Goal: Task Accomplishment & Management: Complete application form

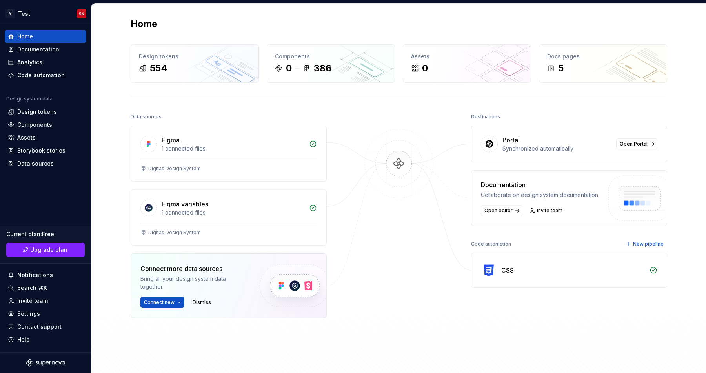
click at [407, 313] on div at bounding box center [399, 234] width 78 height 246
click at [627, 145] on span "Open Portal" at bounding box center [634, 144] width 28 height 6
click at [443, 268] on div "Data sources Figma 1 connected files Digitas Design System Figma variables 1 co…" at bounding box center [399, 249] width 537 height 277
click at [511, 271] on div "CSS" at bounding box center [508, 270] width 13 height 9
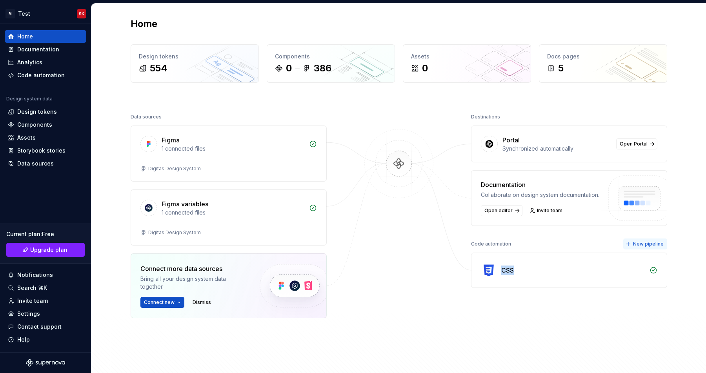
click at [649, 246] on span "New pipeline" at bounding box center [648, 244] width 31 height 6
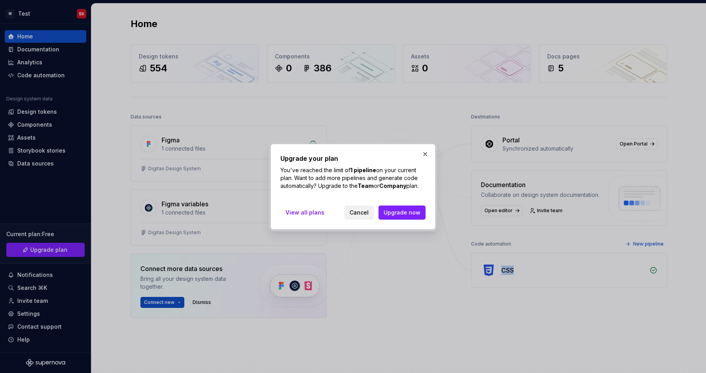
click at [361, 215] on span "Cancel" at bounding box center [359, 213] width 19 height 8
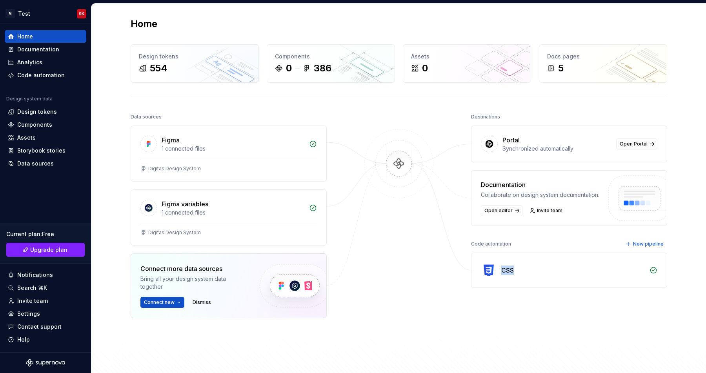
click at [491, 263] on img at bounding box center [489, 271] width 16 height 16
click at [638, 239] on button "New pipeline" at bounding box center [646, 244] width 44 height 11
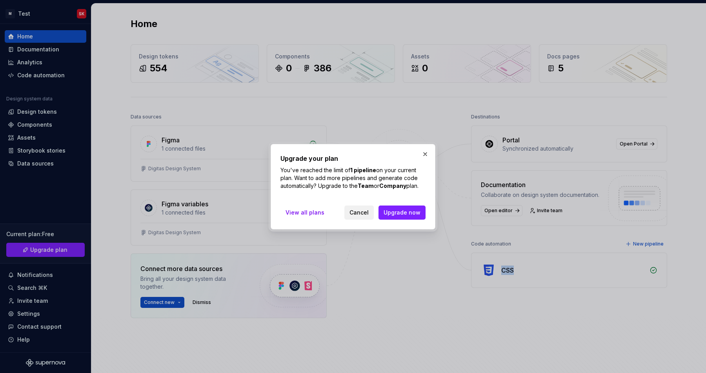
click at [357, 216] on span "Cancel" at bounding box center [359, 213] width 19 height 8
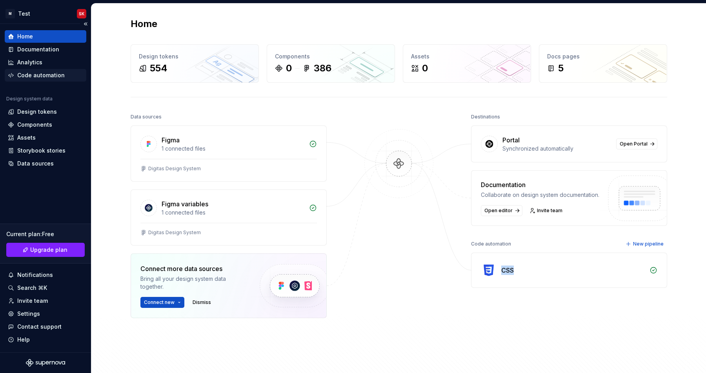
click at [23, 78] on div "Code automation" at bounding box center [40, 75] width 47 height 8
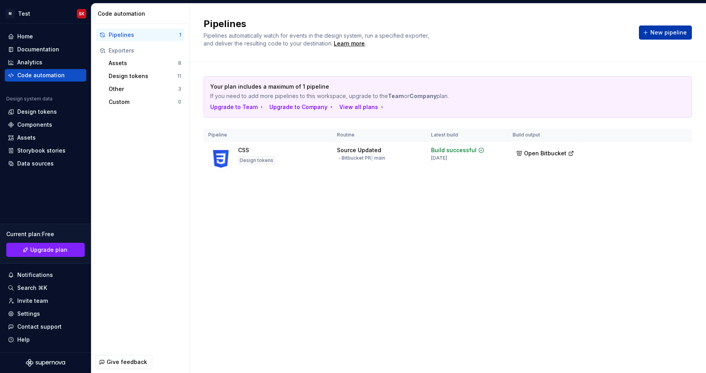
click at [654, 37] on button "New pipeline" at bounding box center [665, 33] width 53 height 14
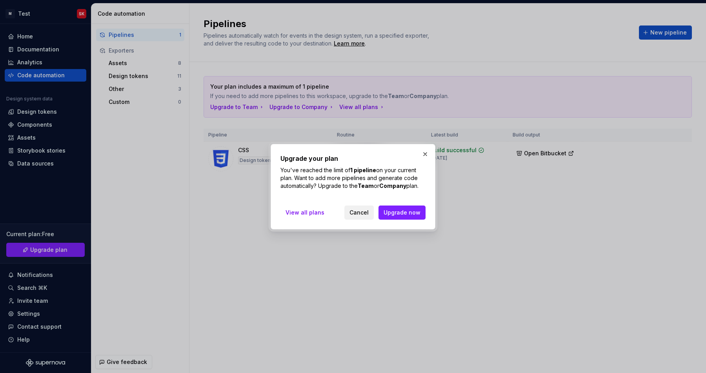
click at [366, 207] on button "Cancel" at bounding box center [359, 213] width 29 height 14
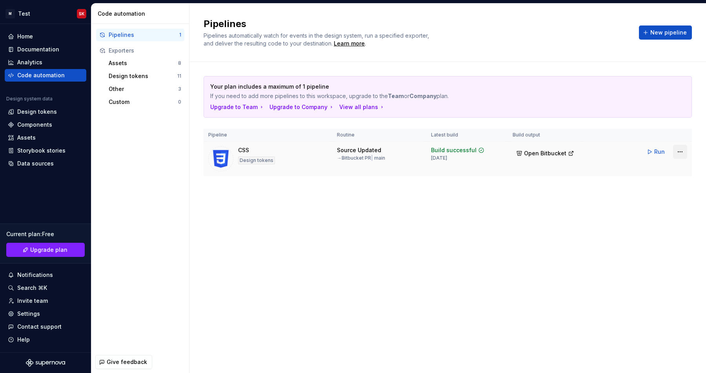
click at [686, 153] on html "M Test SK Home Documentation Analytics Code automation Design system data Desig…" at bounding box center [353, 186] width 706 height 373
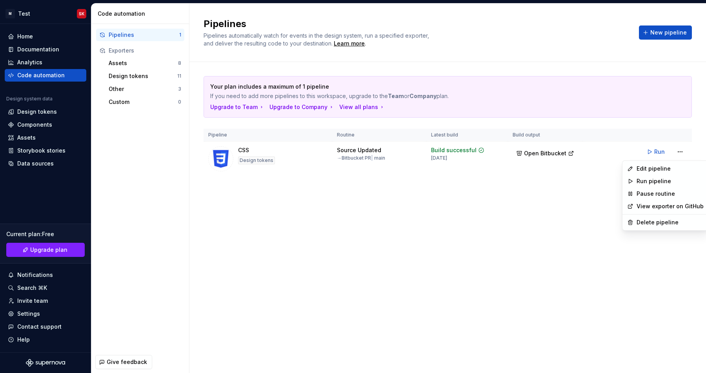
click at [129, 62] on html "M Test SK Home Documentation Analytics Code automation Design system data Desig…" at bounding box center [353, 186] width 706 height 373
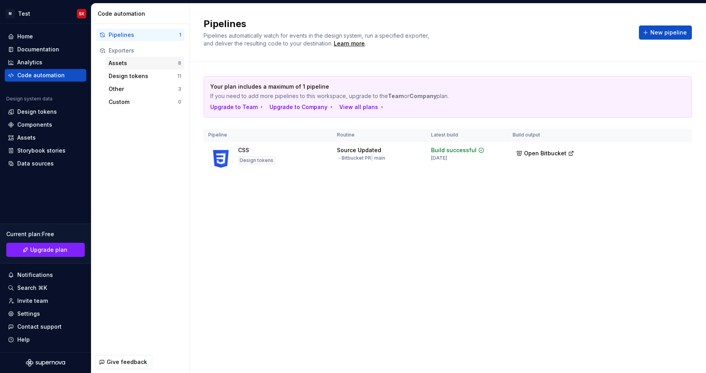
click at [128, 62] on div "Assets" at bounding box center [143, 63] width 69 height 8
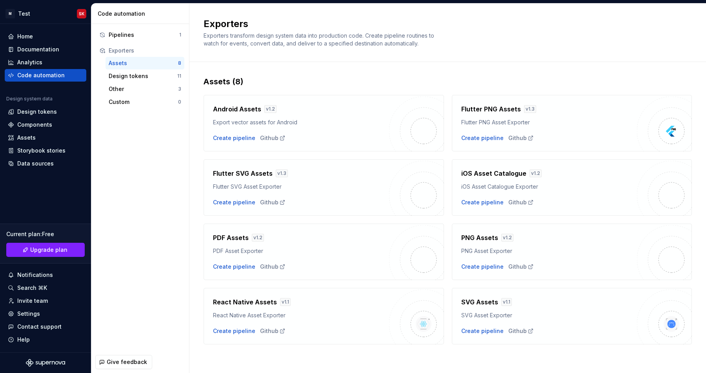
scroll to position [1, 0]
click at [135, 75] on div "Design tokens" at bounding box center [143, 76] width 69 height 8
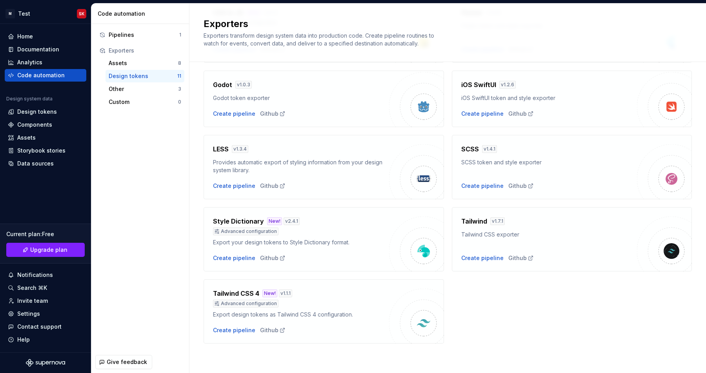
scroll to position [169, 0]
click at [472, 259] on div "Create pipeline" at bounding box center [483, 258] width 42 height 8
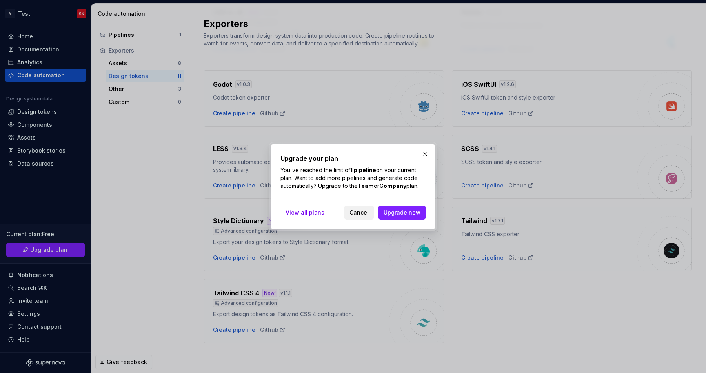
click at [353, 209] on span "Cancel" at bounding box center [359, 213] width 19 height 8
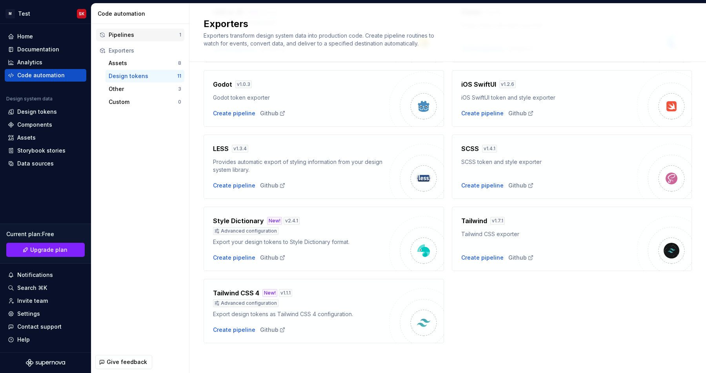
click at [119, 39] on div "Pipelines 1" at bounding box center [140, 35] width 88 height 13
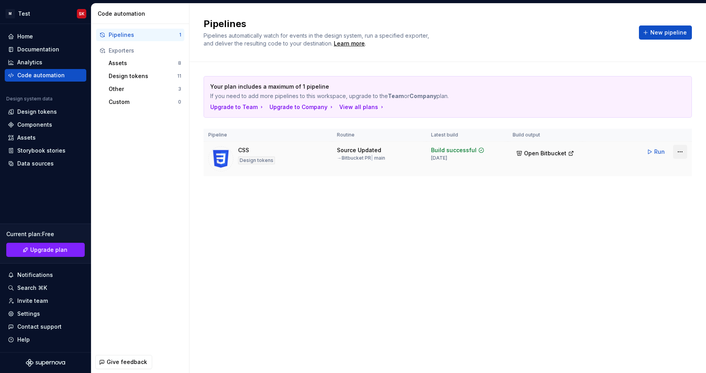
click at [684, 150] on html "M Test SK Home Documentation Analytics Code automation Design system data Desig…" at bounding box center [353, 186] width 706 height 373
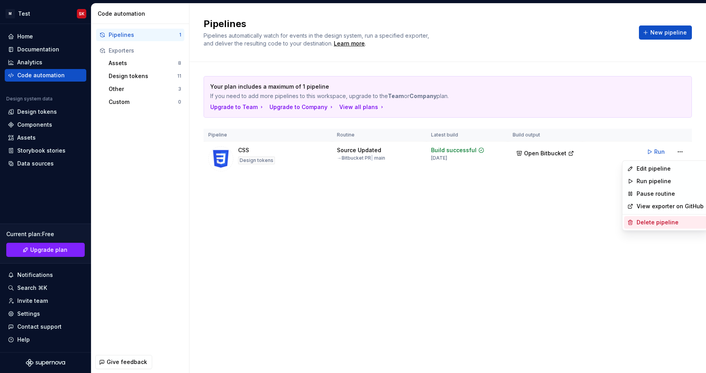
click at [642, 223] on div "Delete pipeline" at bounding box center [670, 223] width 67 height 8
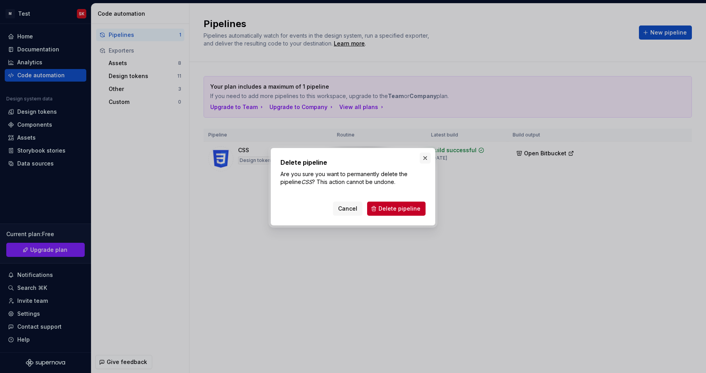
click at [424, 160] on button "button" at bounding box center [425, 158] width 11 height 11
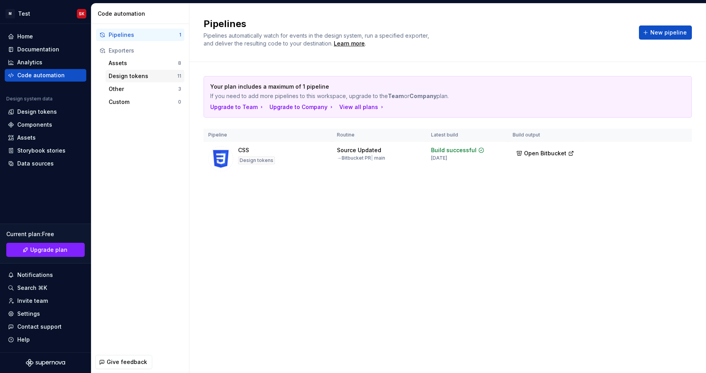
click at [130, 71] on div "Design tokens 11" at bounding box center [145, 76] width 79 height 13
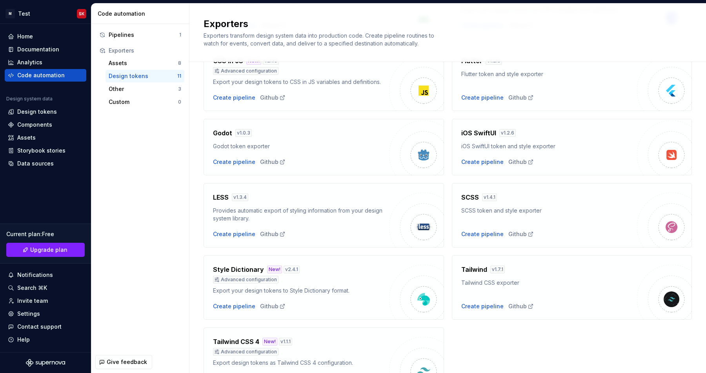
scroll to position [169, 0]
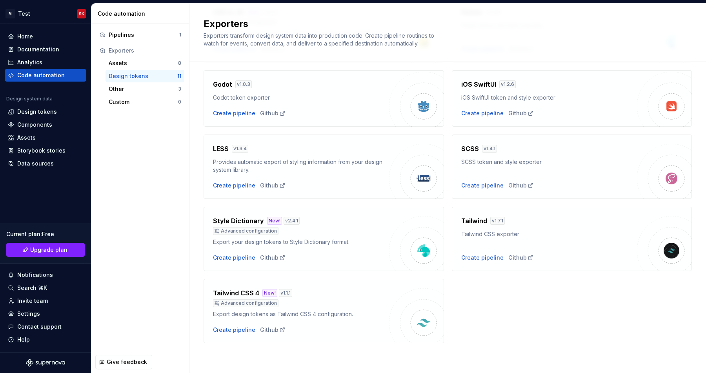
click at [491, 232] on div "Tailwind CSS exporter" at bounding box center [550, 234] width 176 height 8
click at [512, 259] on div "Github" at bounding box center [522, 258] width 26 height 8
click at [473, 257] on div "Create pipeline" at bounding box center [483, 258] width 42 height 8
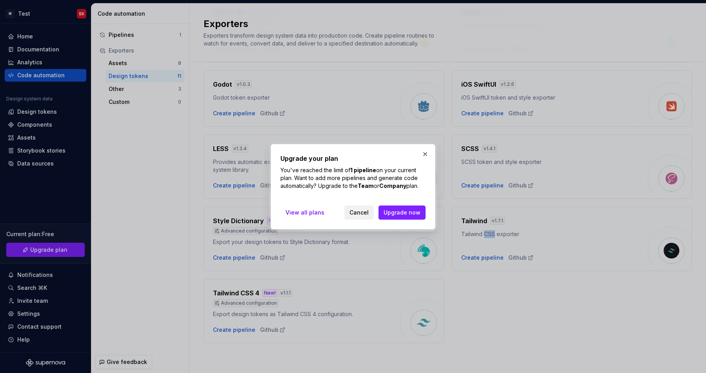
click at [369, 213] on span "Cancel" at bounding box center [359, 213] width 19 height 8
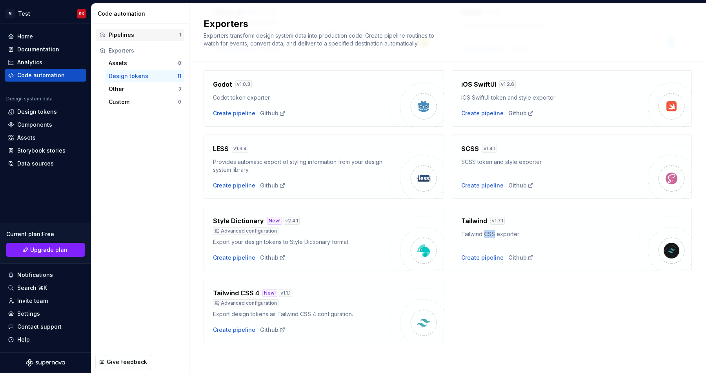
click at [132, 37] on div "Pipelines" at bounding box center [144, 35] width 71 height 8
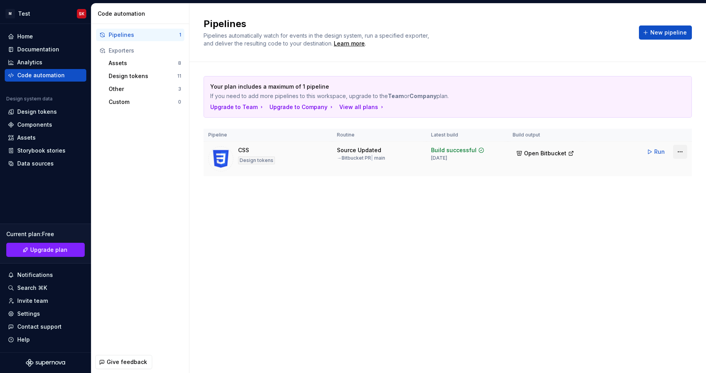
click at [682, 150] on html "M Test SK Home Documentation Analytics Code automation Design system data Desig…" at bounding box center [353, 186] width 706 height 373
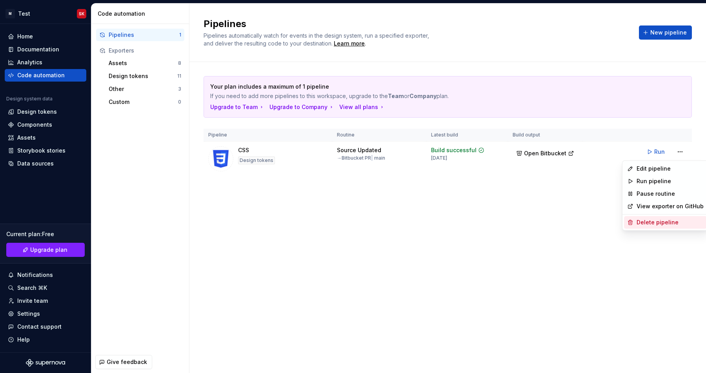
click at [646, 226] on div "Delete pipeline" at bounding box center [670, 223] width 67 height 8
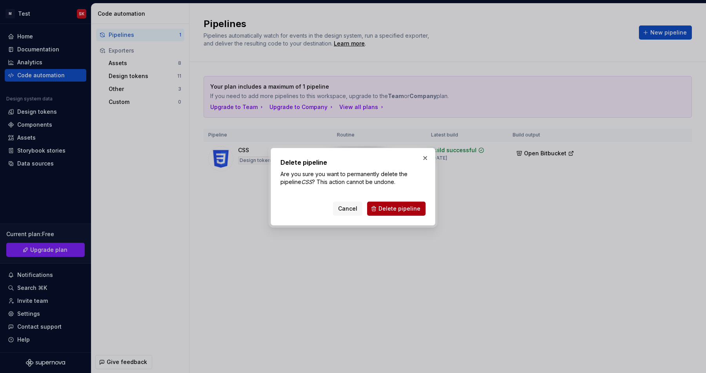
click at [398, 208] on span "Delete pipeline" at bounding box center [400, 209] width 42 height 8
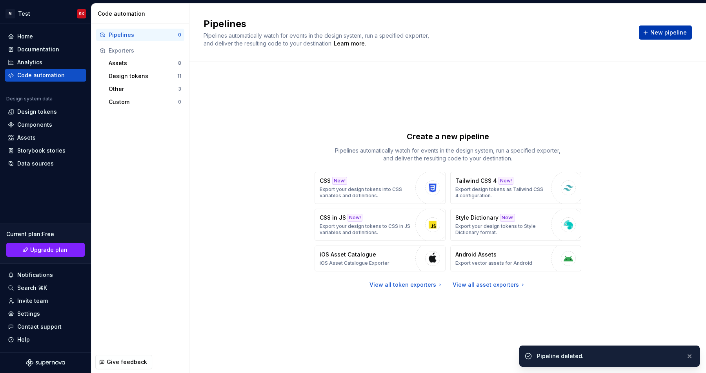
click at [651, 33] on button "New pipeline" at bounding box center [665, 33] width 53 height 14
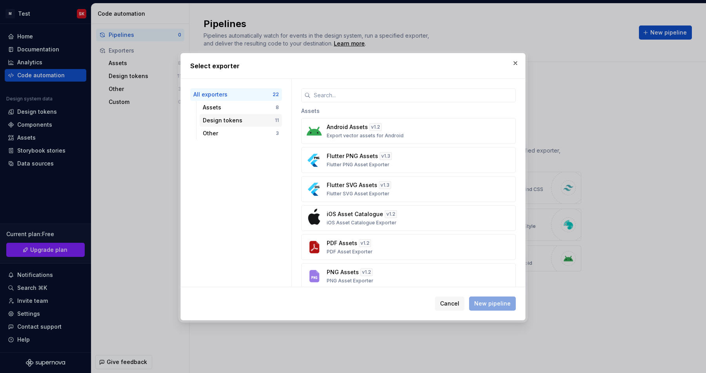
click at [215, 124] on div "Design tokens 11" at bounding box center [241, 120] width 82 height 13
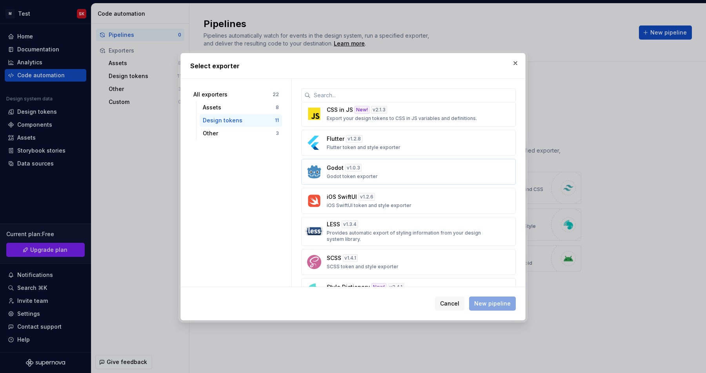
scroll to position [148, 0]
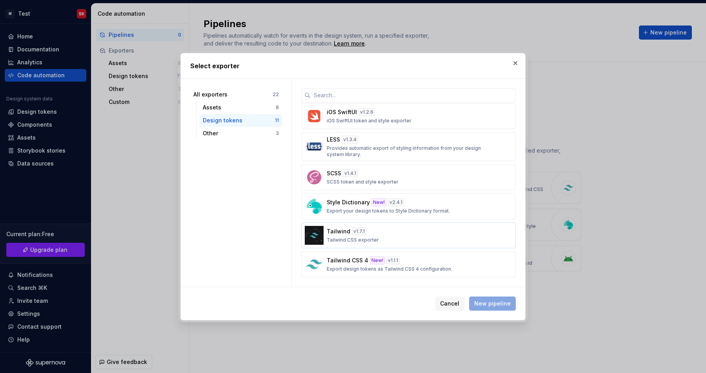
click at [366, 243] on button "Tailwind v 1.7.1 Tailwind CSS exporter" at bounding box center [408, 236] width 215 height 26
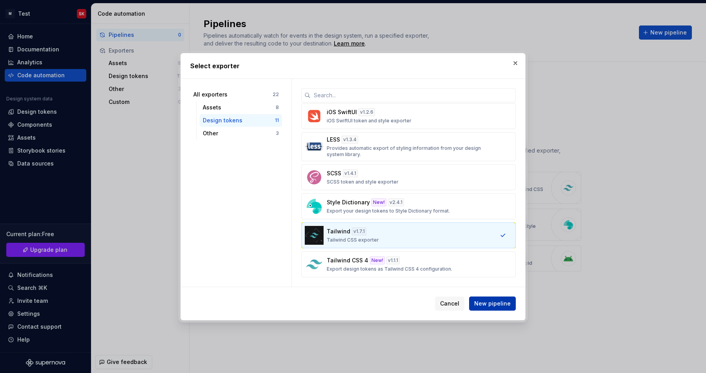
click at [483, 306] on span "New pipeline" at bounding box center [492, 304] width 36 height 8
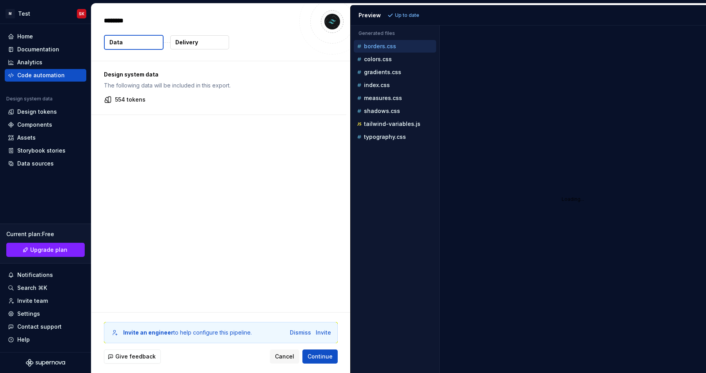
type textarea "*"
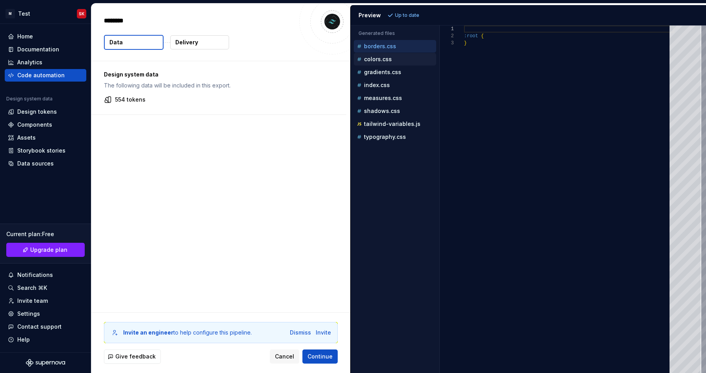
click at [373, 63] on button "colors.css" at bounding box center [395, 59] width 82 height 9
type textarea "**********"
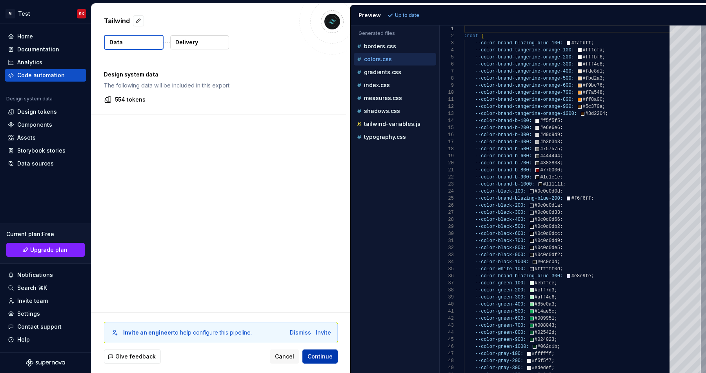
click at [330, 358] on span "Continue" at bounding box center [320, 357] width 25 height 8
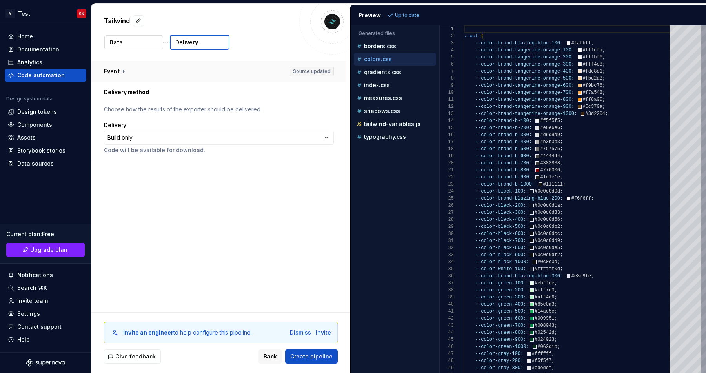
click at [119, 76] on button "button" at bounding box center [218, 71] width 255 height 20
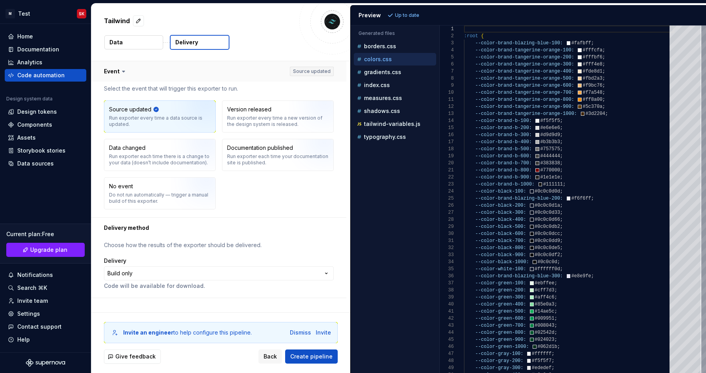
click at [119, 76] on button "button" at bounding box center [218, 71] width 255 height 20
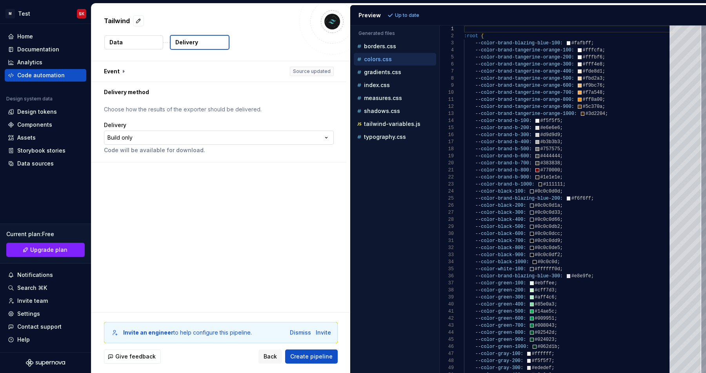
click at [120, 139] on html "**********" at bounding box center [353, 186] width 706 height 373
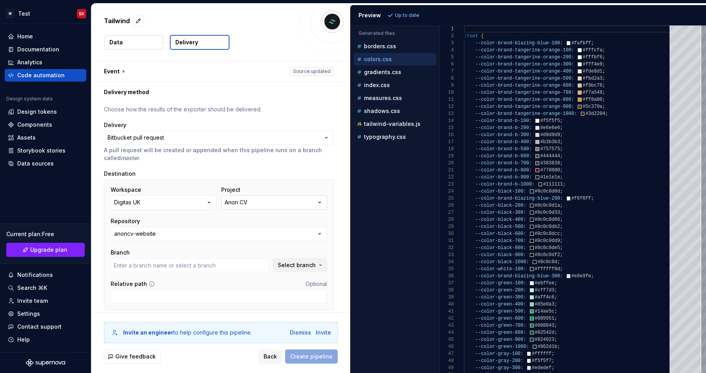
click at [247, 203] on div "Anon CV" at bounding box center [236, 203] width 23 height 8
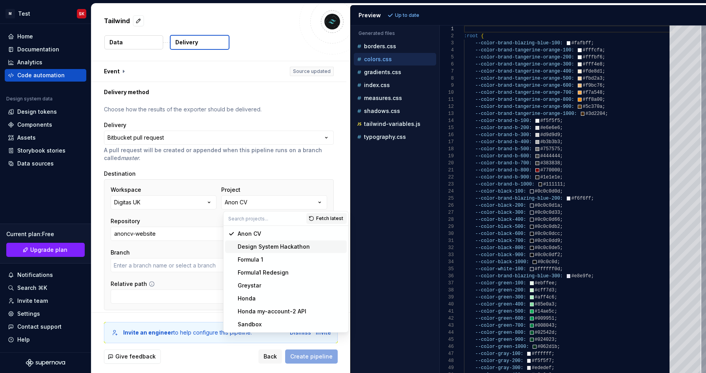
click at [253, 246] on div "Design System Hackathon" at bounding box center [274, 247] width 72 height 8
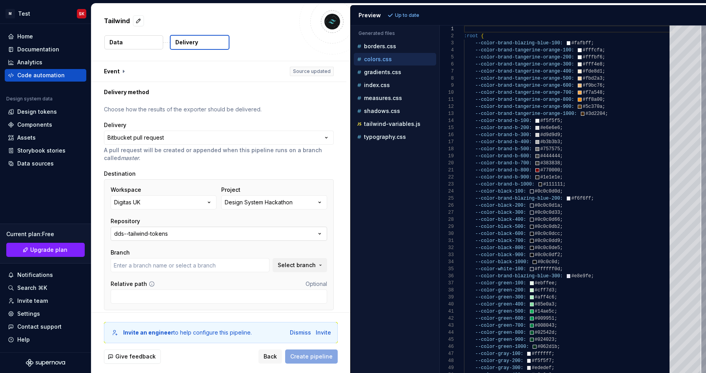
click at [220, 235] on button "dds--tailwind-tokens" at bounding box center [219, 234] width 217 height 14
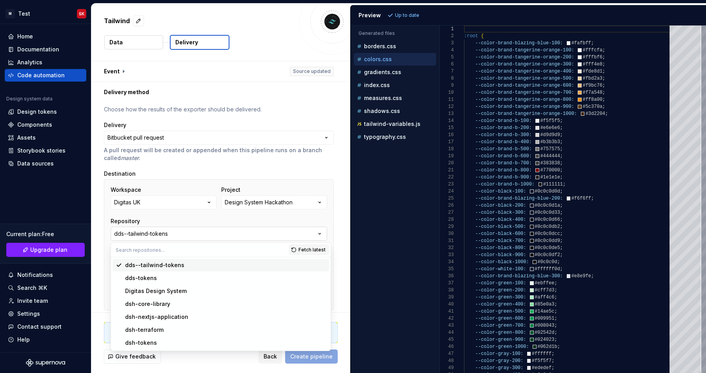
type input "main"
click at [220, 235] on button "dds--tailwind-tokens" at bounding box center [219, 234] width 217 height 14
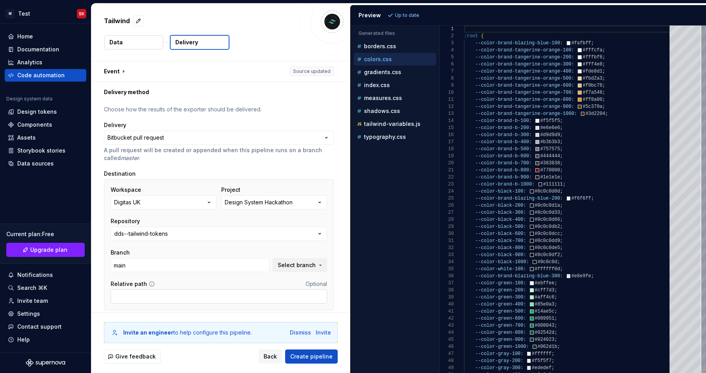
click at [255, 300] on input "Relative path" at bounding box center [219, 297] width 217 height 14
type input "\src"
click at [279, 316] on div "Invite an engineer to help configure this pipeline. Dismiss Invite Give feedbac…" at bounding box center [220, 343] width 259 height 60
click at [316, 356] on span "Create pipeline" at bounding box center [311, 357] width 42 height 8
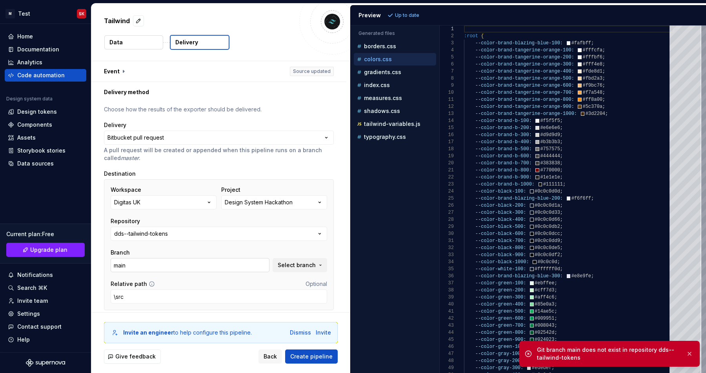
click at [205, 261] on input "main" at bounding box center [190, 265] width 159 height 14
click at [297, 261] on button "Select branch" at bounding box center [300, 265] width 55 height 14
click at [274, 301] on span "main" at bounding box center [248, 296] width 161 height 13
click at [127, 265] on input "main" at bounding box center [190, 265] width 159 height 14
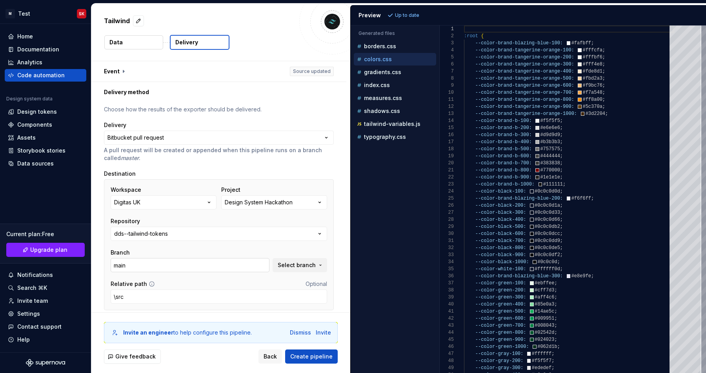
click at [130, 261] on input "main" at bounding box center [190, 265] width 159 height 14
type input "mai"
click at [128, 241] on div "Workspace Digitas UK Project Design System Hackathon Repository dds--tailwind-t…" at bounding box center [219, 229] width 217 height 86
click at [129, 237] on div "dds--tailwind-tokens" at bounding box center [141, 234] width 54 height 8
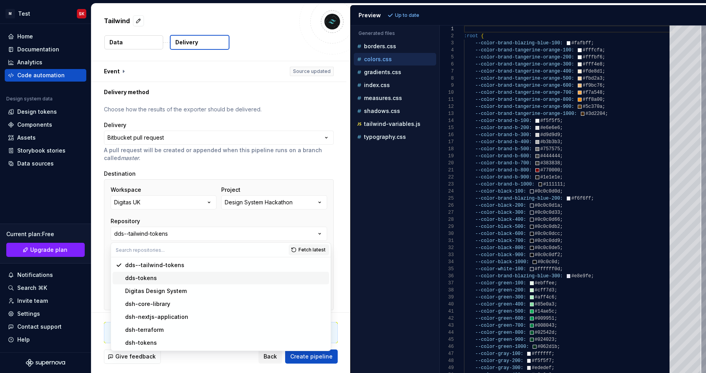
click at [137, 272] on span "dds-tokens" at bounding box center [221, 278] width 217 height 13
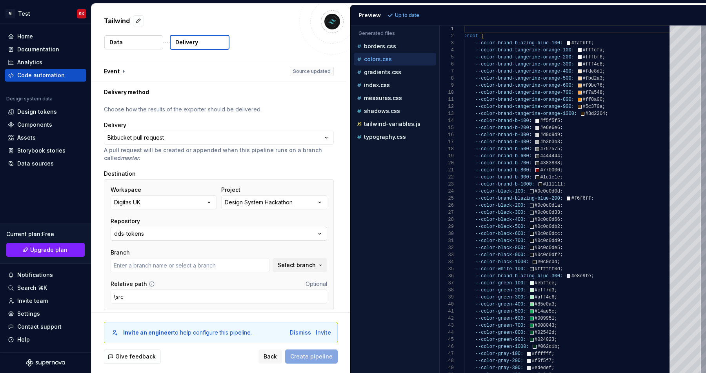
click at [129, 235] on div "dds-tokens" at bounding box center [129, 234] width 30 height 8
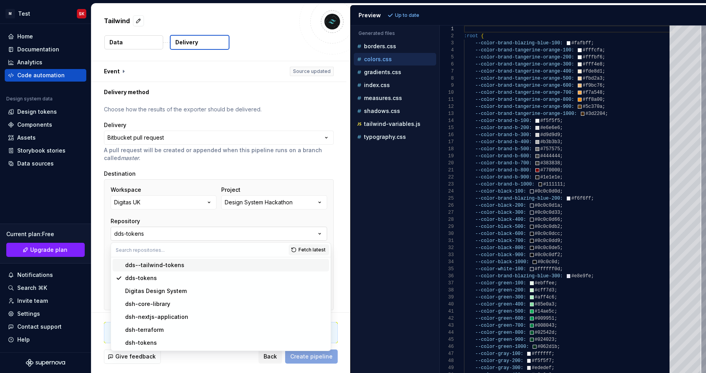
type input "main"
click at [139, 264] on div "dds--tailwind-tokens" at bounding box center [154, 265] width 59 height 8
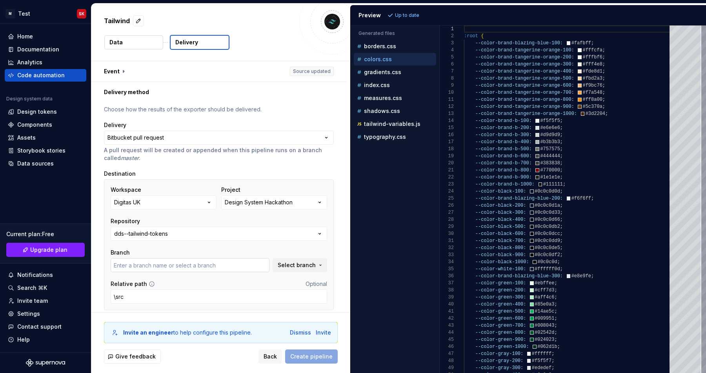
type input "main"
click at [297, 269] on button "Select branch" at bounding box center [300, 265] width 55 height 14
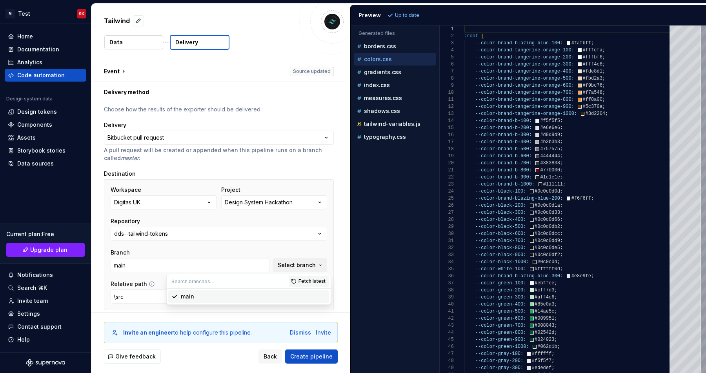
click at [285, 293] on div "main" at bounding box center [253, 297] width 145 height 8
click at [311, 357] on span "Create pipeline" at bounding box center [311, 357] width 42 height 8
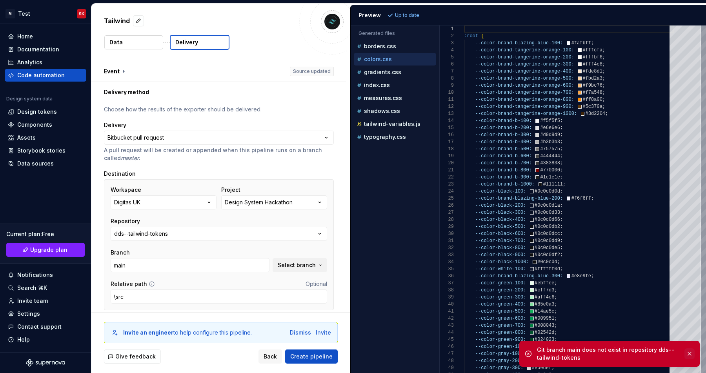
click at [692, 355] on button "button" at bounding box center [690, 353] width 10 height 11
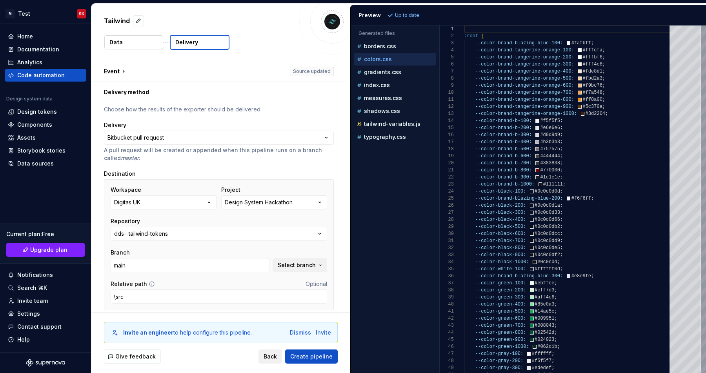
click at [274, 358] on span "Back" at bounding box center [270, 357] width 13 height 8
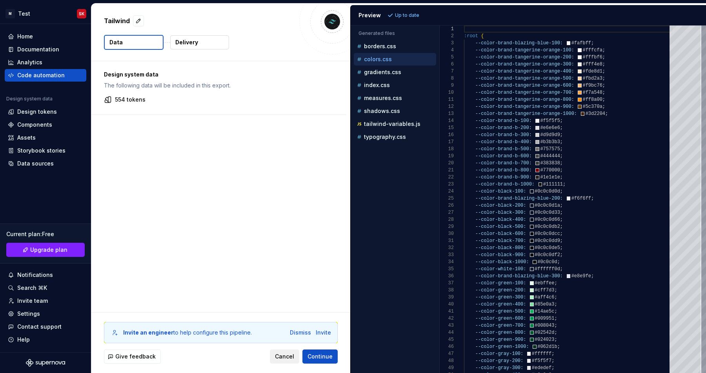
click at [274, 358] on button "Cancel" at bounding box center [284, 357] width 29 height 14
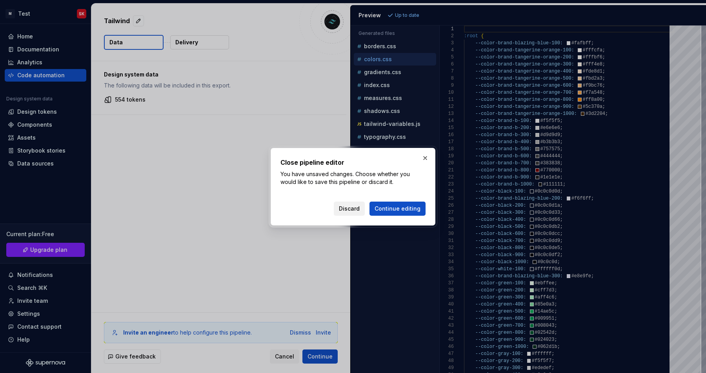
click at [357, 214] on button "Discard" at bounding box center [349, 209] width 31 height 14
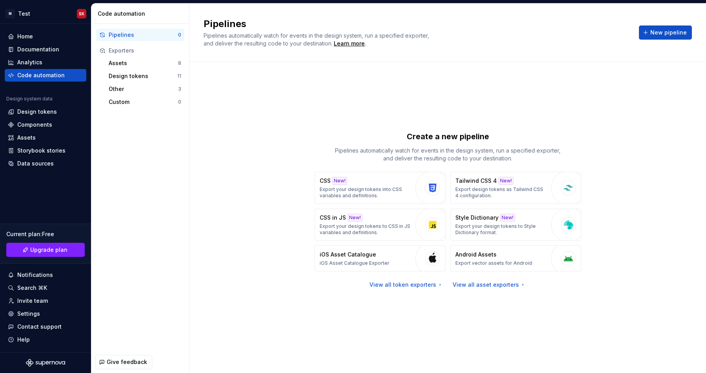
click at [324, 102] on div "Create a new pipeline Pipelines automatically watch for events in the design sy…" at bounding box center [448, 209] width 489 height 267
click at [653, 29] on span "New pipeline" at bounding box center [669, 33] width 36 height 8
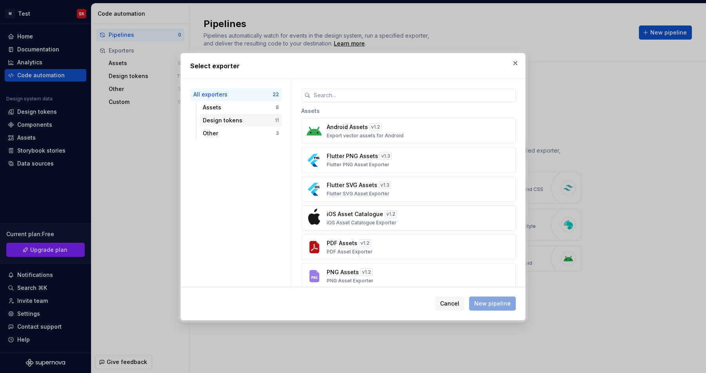
click at [239, 114] on div "Design tokens 11" at bounding box center [241, 120] width 82 height 13
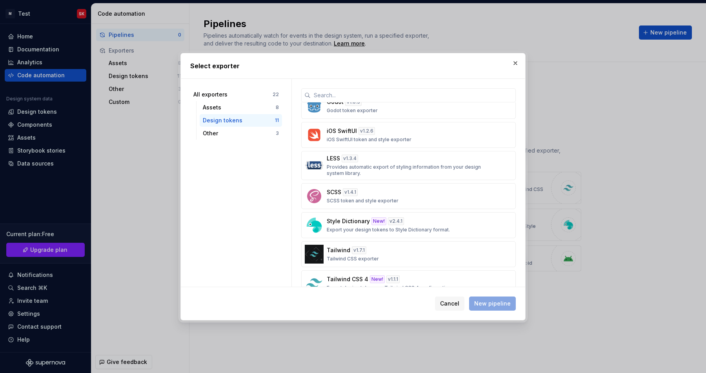
scroll to position [148, 0]
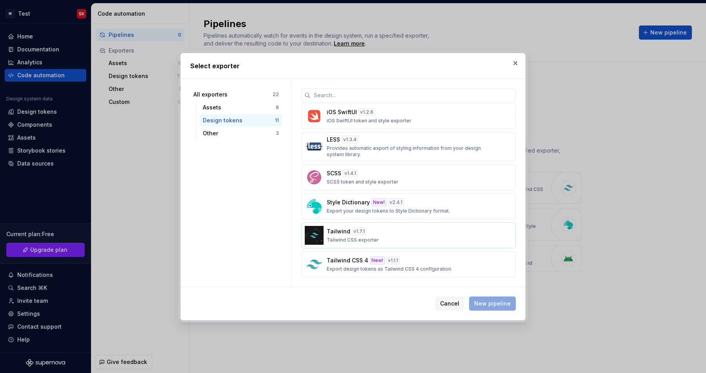
click at [376, 226] on button "Tailwind v 1.7.1 Tailwind CSS exporter" at bounding box center [408, 236] width 215 height 26
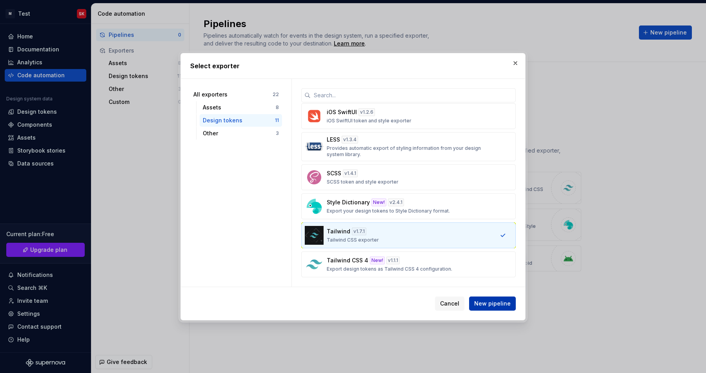
click at [492, 302] on span "New pipeline" at bounding box center [492, 304] width 36 height 8
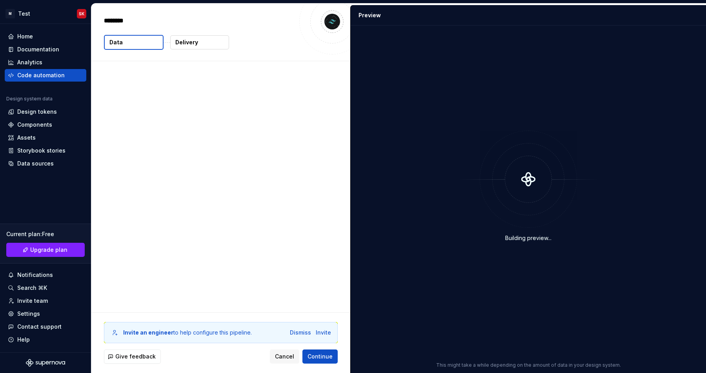
type textarea "*"
click at [261, 257] on div "Design system data The following data will be included in this export. 554 toke…" at bounding box center [220, 186] width 259 height 251
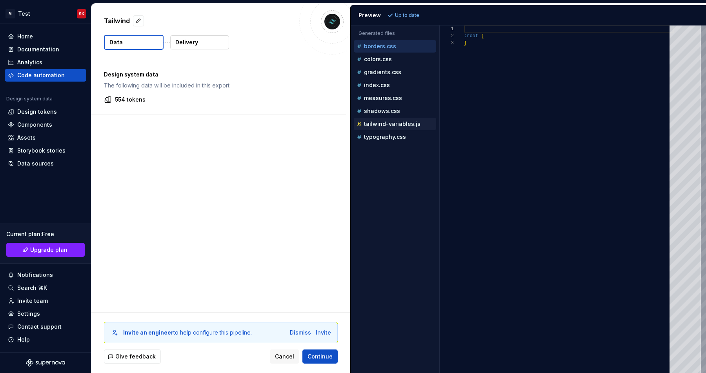
click at [372, 126] on p "tailwind-variables.js" at bounding box center [392, 124] width 57 height 6
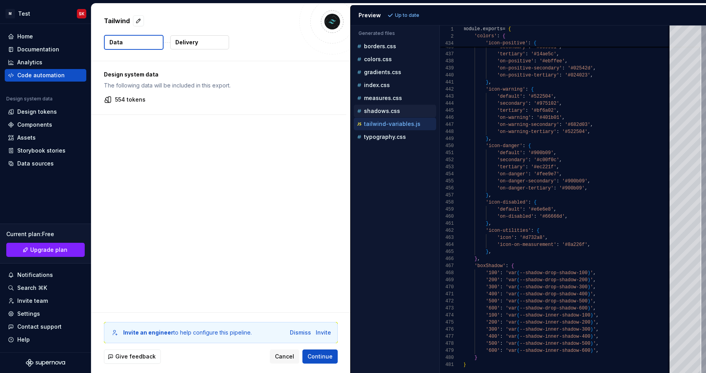
click at [375, 114] on p "shadows.css" at bounding box center [382, 111] width 36 height 6
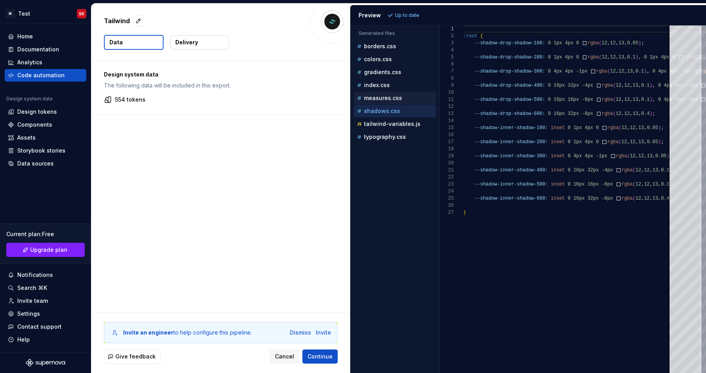
click at [374, 103] on div "measures.css" at bounding box center [395, 98] width 82 height 13
click at [374, 96] on p "measures.css" at bounding box center [383, 98] width 38 height 6
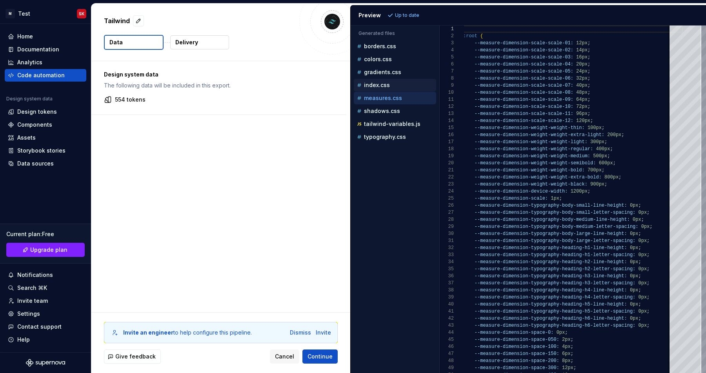
click at [374, 79] on div "index.css" at bounding box center [395, 85] width 82 height 13
click at [375, 86] on p "index.css" at bounding box center [377, 85] width 26 height 6
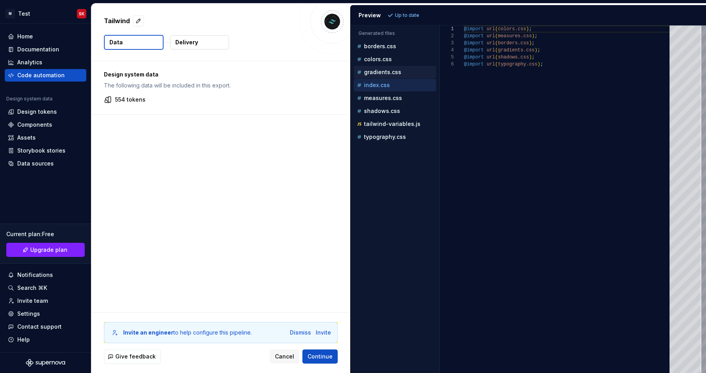
click at [375, 73] on p "gradients.css" at bounding box center [382, 72] width 37 height 6
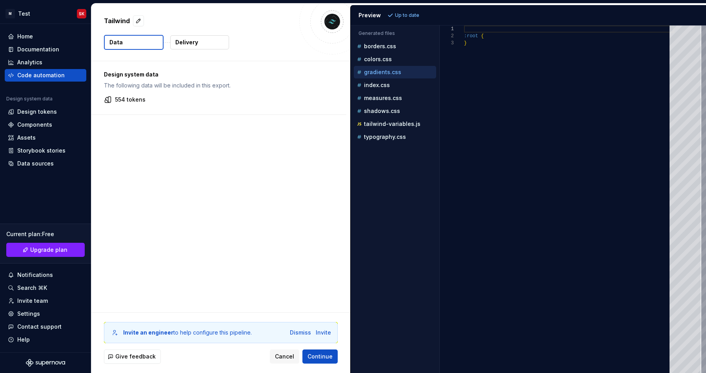
scroll to position [14, 0]
click at [375, 52] on div "borders.css" at bounding box center [395, 46] width 82 height 13
click at [375, 61] on p "colors.css" at bounding box center [378, 59] width 28 height 6
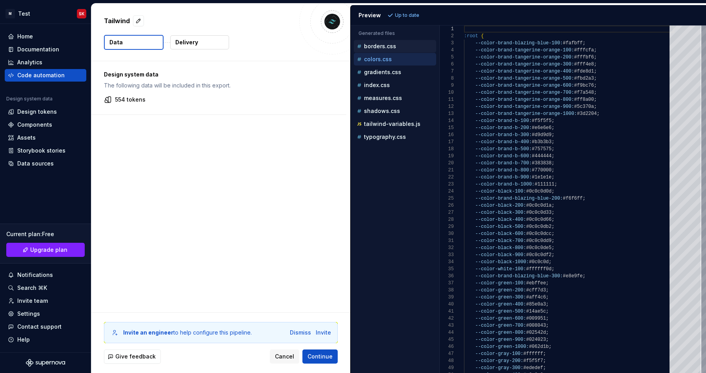
click at [375, 47] on p "borders.css" at bounding box center [380, 46] width 32 height 6
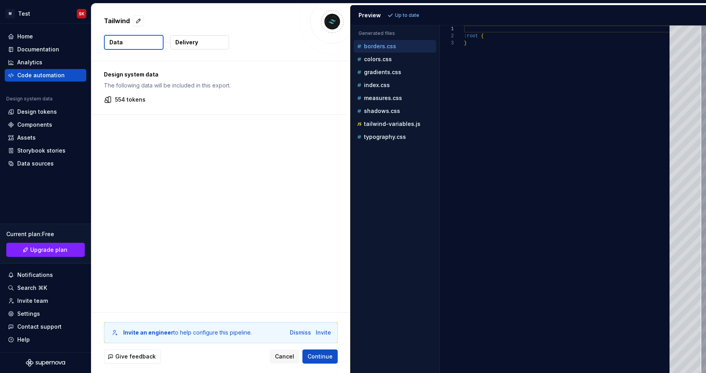
scroll to position [14, 0]
click at [248, 230] on div "Design system data The following data will be included in this export. 554 toke…" at bounding box center [220, 186] width 259 height 251
click at [367, 139] on p "typography.css" at bounding box center [385, 137] width 42 height 6
type textarea "**********"
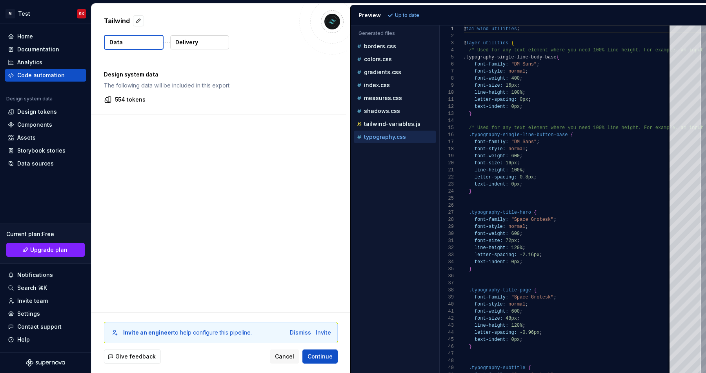
click at [191, 270] on div "Design system data The following data will be included in this export. 554 toke…" at bounding box center [220, 186] width 259 height 251
click at [137, 104] on div "Design system data The following data will be included in this export. 554 toke…" at bounding box center [218, 87] width 255 height 53
click at [139, 24] on button "button" at bounding box center [138, 20] width 11 height 11
type textarea "*"
click at [162, 69] on div "Design system data The following data will be included in this export. 554 toke…" at bounding box center [218, 87] width 255 height 53
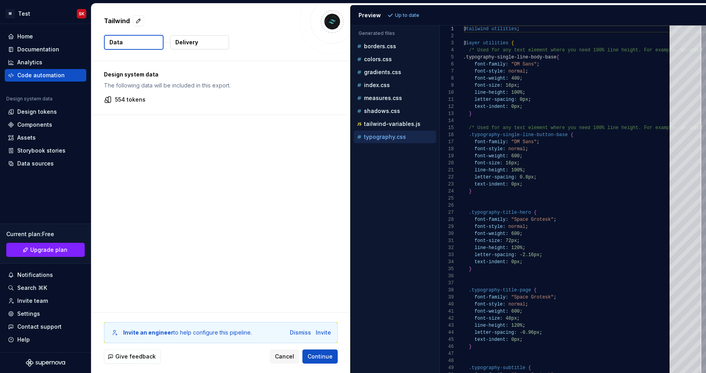
click at [130, 100] on p "554 tokens" at bounding box center [130, 100] width 31 height 8
click at [382, 69] on p "gradients.css" at bounding box center [382, 72] width 37 height 6
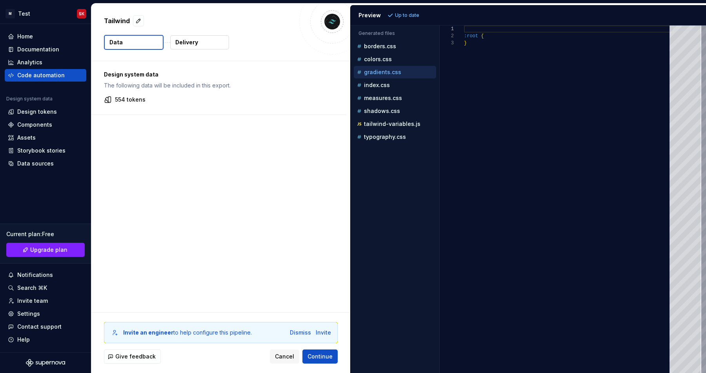
click at [207, 47] on button "Delivery" at bounding box center [199, 42] width 59 height 14
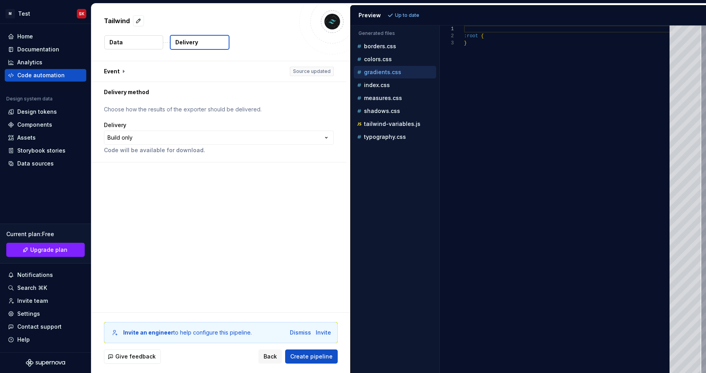
click at [130, 44] on button "Data" at bounding box center [133, 42] width 59 height 14
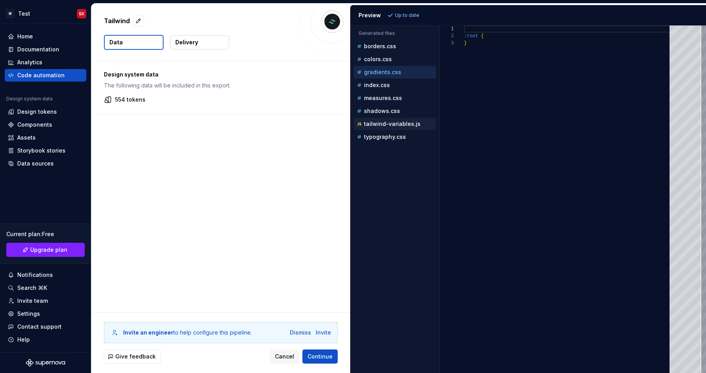
click at [385, 126] on p "tailwind-variables.js" at bounding box center [392, 124] width 57 height 6
type textarea "**********"
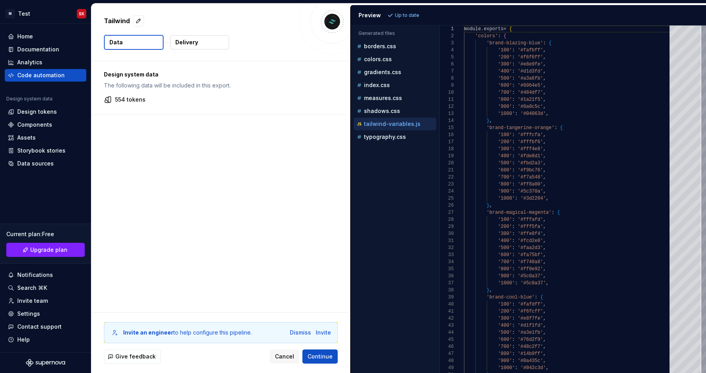
scroll to position [71, 0]
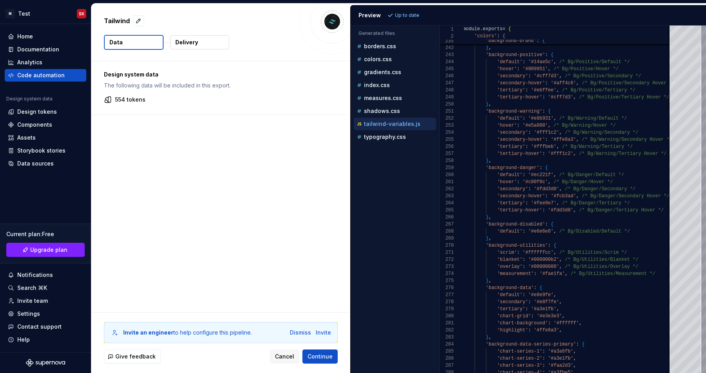
click at [331, 21] on img at bounding box center [333, 22] width 16 height 16
click at [330, 357] on span "Continue" at bounding box center [320, 357] width 25 height 8
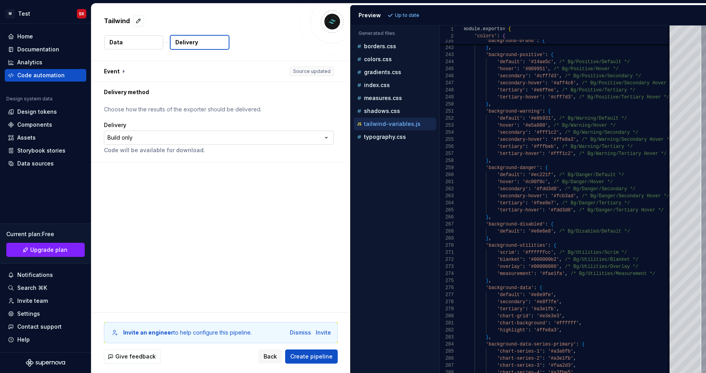
click at [126, 138] on html "**********" at bounding box center [353, 186] width 706 height 373
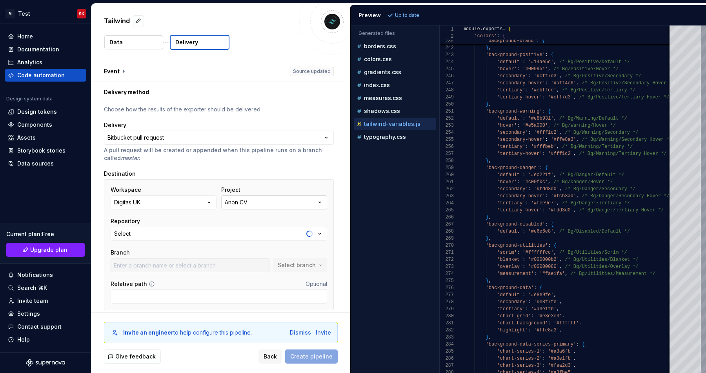
click at [261, 204] on button "Anon CV" at bounding box center [274, 202] width 106 height 14
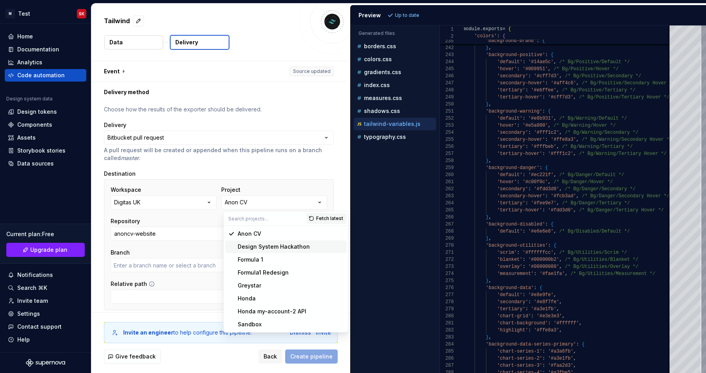
click at [270, 245] on div "Design System Hackathon" at bounding box center [274, 247] width 72 height 8
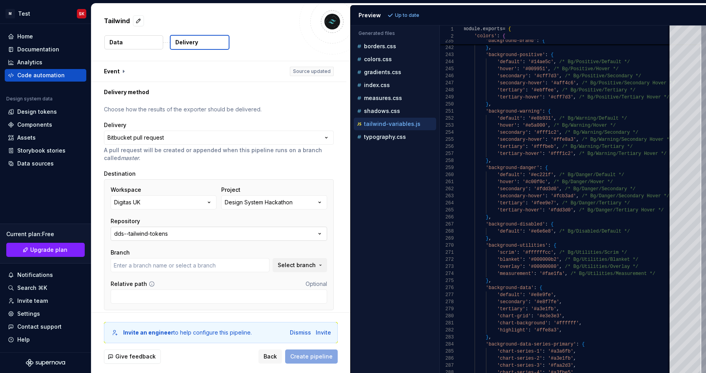
type input "main"
click at [250, 264] on input "main" at bounding box center [190, 265] width 159 height 14
click at [303, 265] on span "Select branch" at bounding box center [297, 265] width 38 height 8
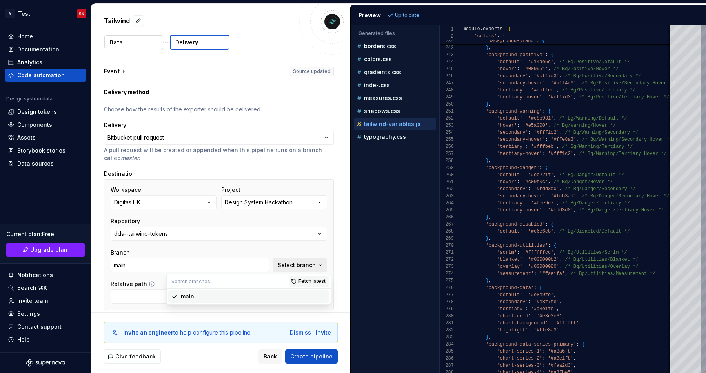
click at [303, 265] on span "Select branch" at bounding box center [297, 265] width 38 height 8
click at [253, 290] on input "Relative path" at bounding box center [219, 297] width 217 height 14
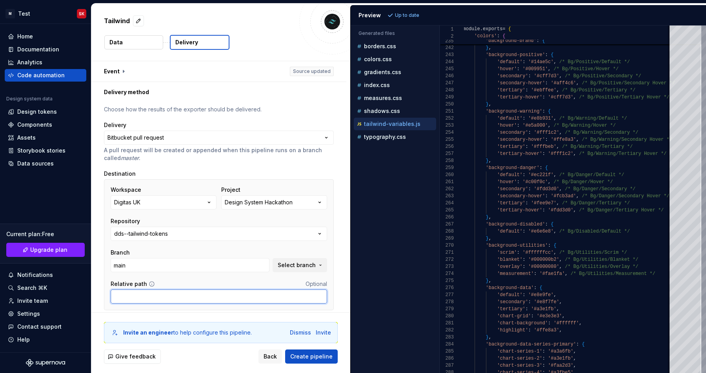
type input "\src"
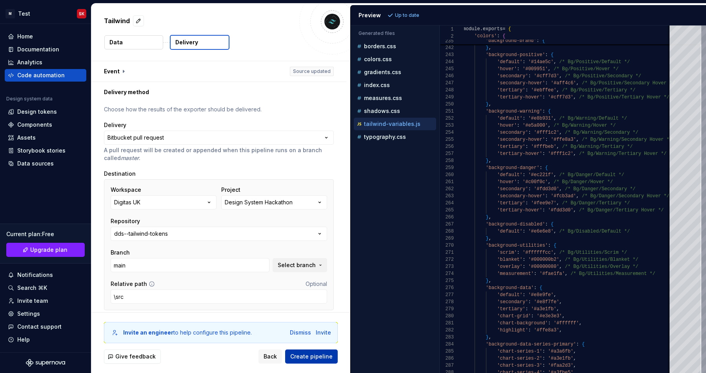
click at [303, 359] on span "Create pipeline" at bounding box center [311, 357] width 42 height 8
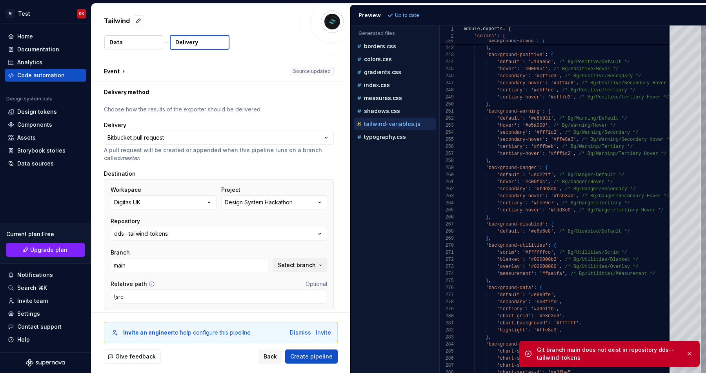
click at [576, 356] on div "Git branch main does not exist in repository dds--tailwind-tokens" at bounding box center [608, 354] width 143 height 16
click at [121, 271] on input "main" at bounding box center [190, 265] width 159 height 14
click at [143, 239] on button "dds--tailwind-tokens" at bounding box center [219, 234] width 217 height 14
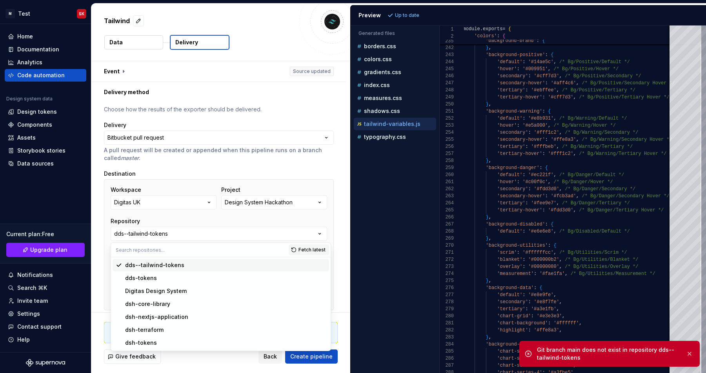
click at [103, 236] on div "**********" at bounding box center [218, 210] width 255 height 216
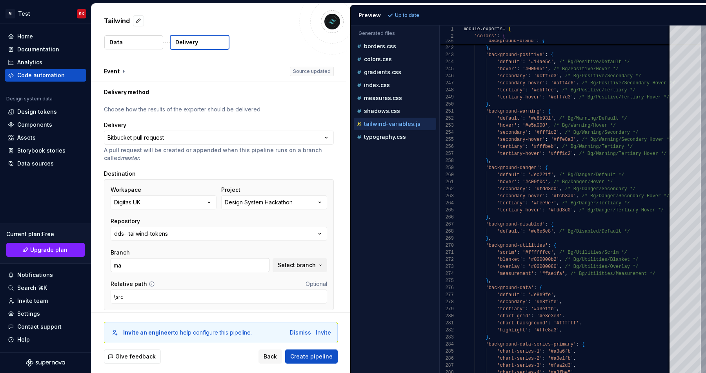
click at [128, 266] on input "ma" at bounding box center [190, 265] width 159 height 14
type input "main"
click at [290, 264] on span "Select branch" at bounding box center [297, 265] width 38 height 8
click at [308, 283] on span "Fetch latest" at bounding box center [312, 281] width 27 height 6
click at [299, 302] on span "main" at bounding box center [248, 296] width 161 height 13
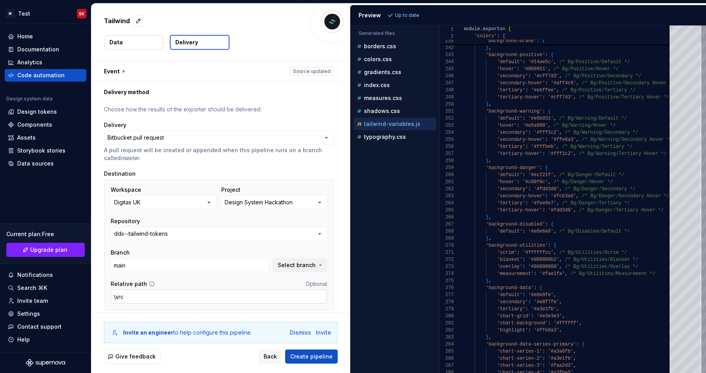
click at [263, 301] on input "\src" at bounding box center [219, 297] width 217 height 14
click at [320, 362] on button "Create pipeline" at bounding box center [311, 357] width 53 height 14
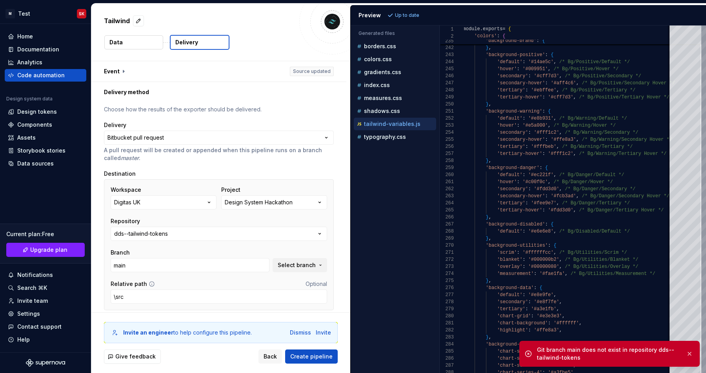
click at [555, 356] on div "Git branch main does not exist in repository dds--tailwind-tokens" at bounding box center [608, 354] width 143 height 16
click at [163, 237] on div "dds--tailwind-tokens" at bounding box center [141, 234] width 54 height 8
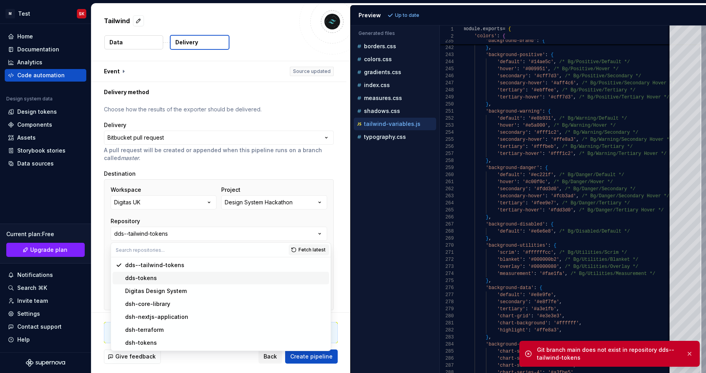
click at [170, 279] on div "dds-tokens" at bounding box center [225, 278] width 201 height 8
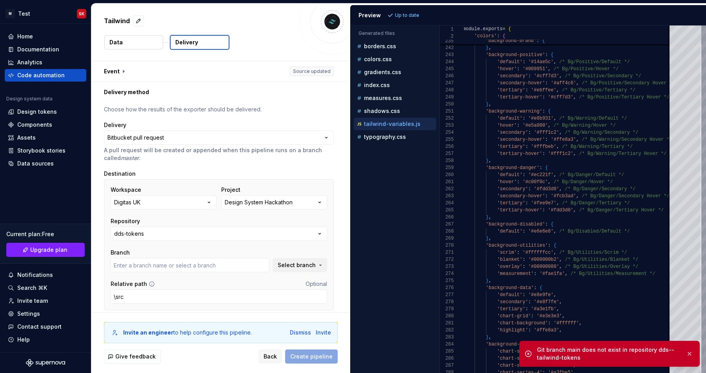
type input "main"
click at [155, 292] on input "\src" at bounding box center [219, 297] width 217 height 14
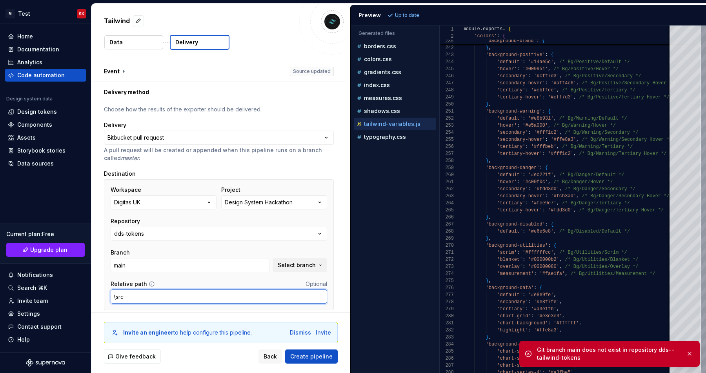
click at [155, 292] on input "\src" at bounding box center [219, 297] width 217 height 14
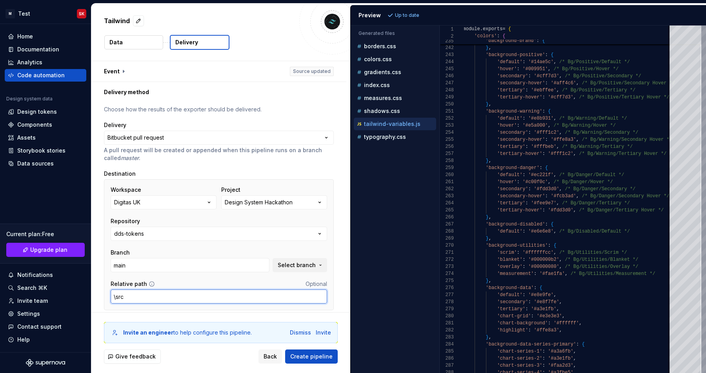
click at [122, 297] on input "\src" at bounding box center [219, 297] width 217 height 14
type input "\tailwind"
click at [214, 311] on div "**********" at bounding box center [219, 211] width 230 height 210
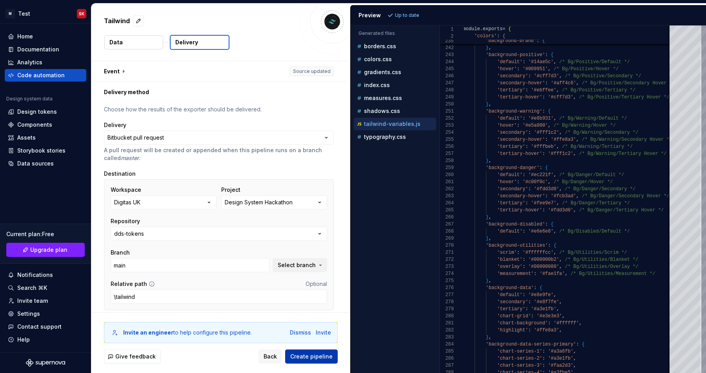
click at [312, 354] on span "Create pipeline" at bounding box center [311, 357] width 42 height 8
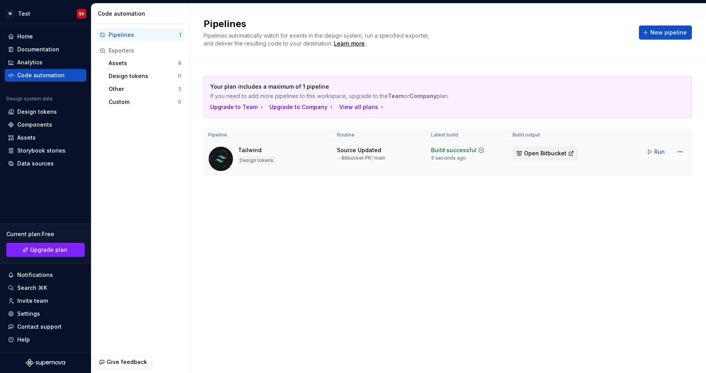
click at [540, 153] on span "Open Bitbucket" at bounding box center [545, 154] width 42 height 8
click at [45, 76] on div "Code automation" at bounding box center [40, 75] width 47 height 8
click at [45, 74] on div "Code automation" at bounding box center [40, 75] width 47 height 8
click at [679, 150] on html "M Test SK Home Documentation Analytics Code automation Design system data Desig…" at bounding box center [353, 186] width 706 height 373
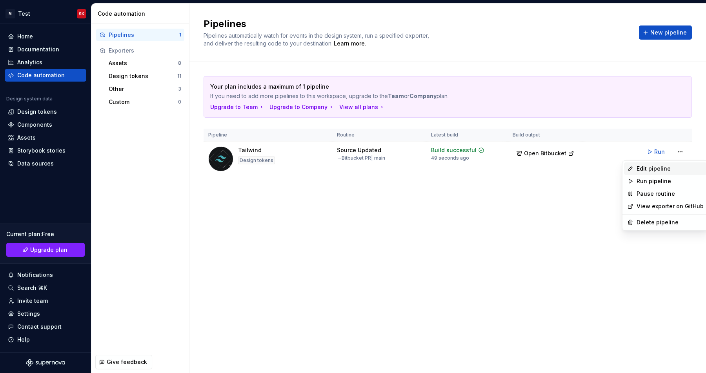
click at [652, 170] on div "Edit pipeline" at bounding box center [670, 169] width 67 height 8
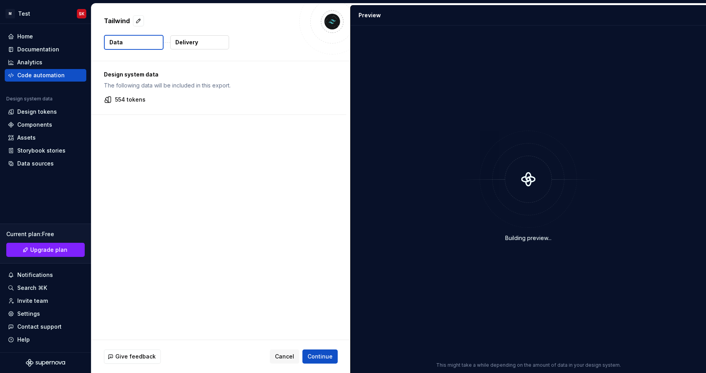
click at [192, 43] on p "Delivery" at bounding box center [186, 42] width 23 height 8
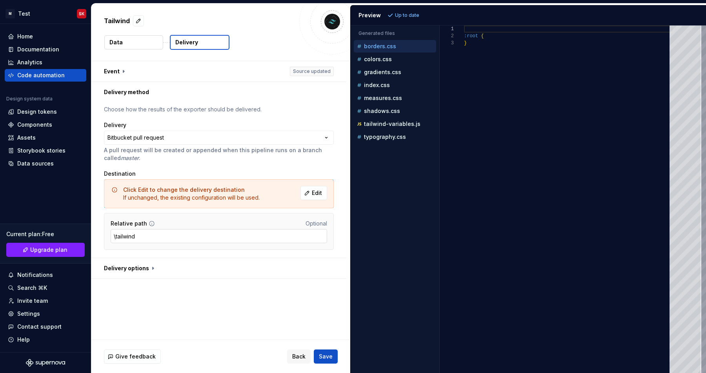
click at [129, 235] on input "\tailwind" at bounding box center [219, 236] width 217 height 14
type input "tailwind"
click at [319, 354] on button "Save" at bounding box center [326, 357] width 24 height 14
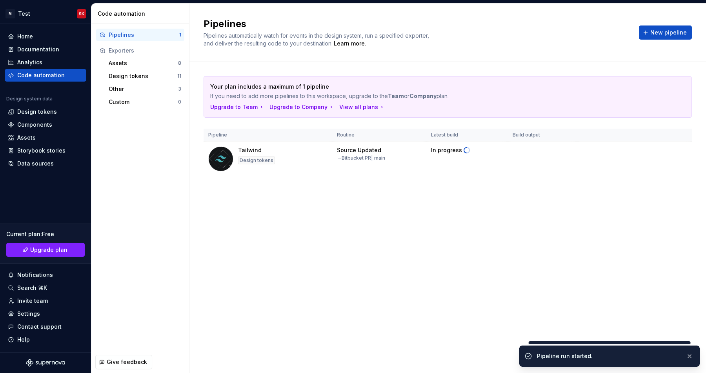
click at [313, 230] on div "Pipelines Pipelines automatically watch for events in the design system, run a …" at bounding box center [448, 189] width 517 height 370
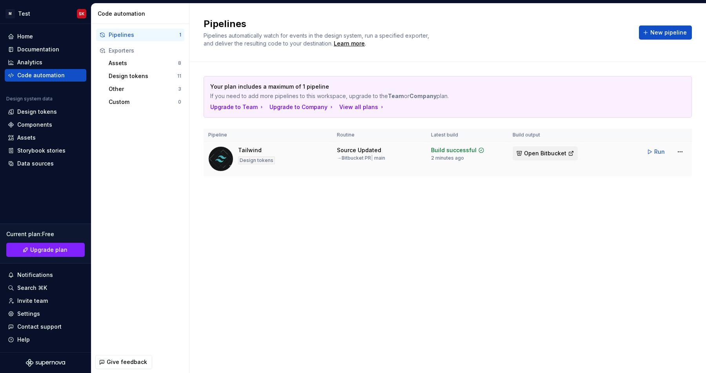
click at [542, 156] on span "Open Bitbucket" at bounding box center [545, 154] width 42 height 8
click at [26, 42] on div "Home" at bounding box center [46, 36] width 82 height 13
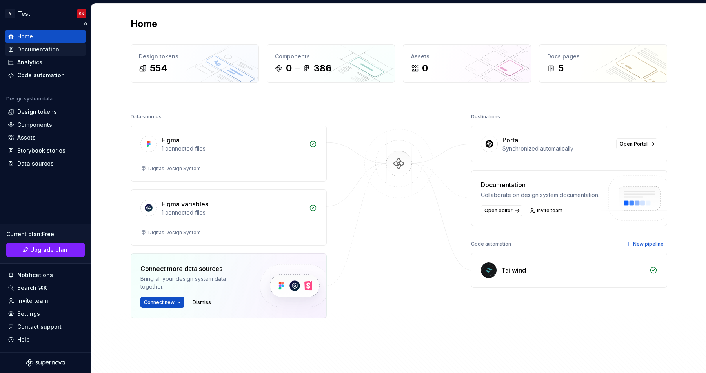
click at [27, 47] on div "Documentation" at bounding box center [38, 50] width 42 height 8
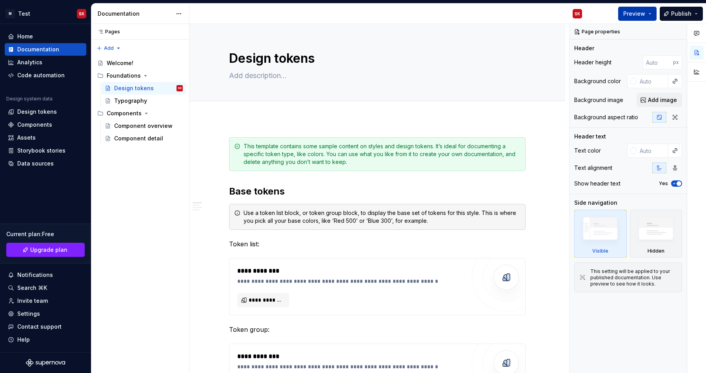
click at [639, 12] on span "Preview" at bounding box center [635, 14] width 22 height 8
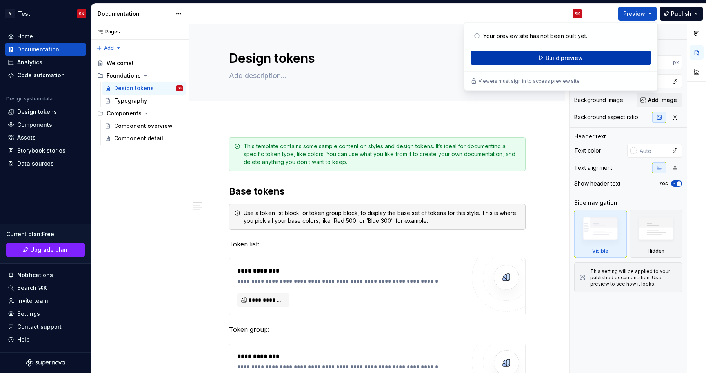
click at [571, 60] on span "Build preview" at bounding box center [564, 58] width 37 height 8
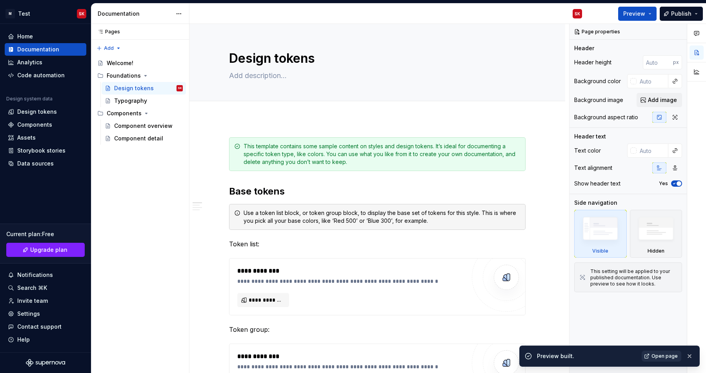
click at [662, 358] on span "Open page" at bounding box center [665, 356] width 26 height 6
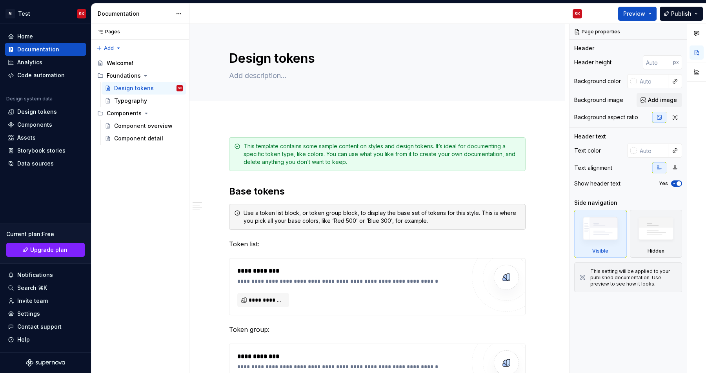
type textarea "*"
click at [29, 36] on div "Home" at bounding box center [25, 37] width 16 height 8
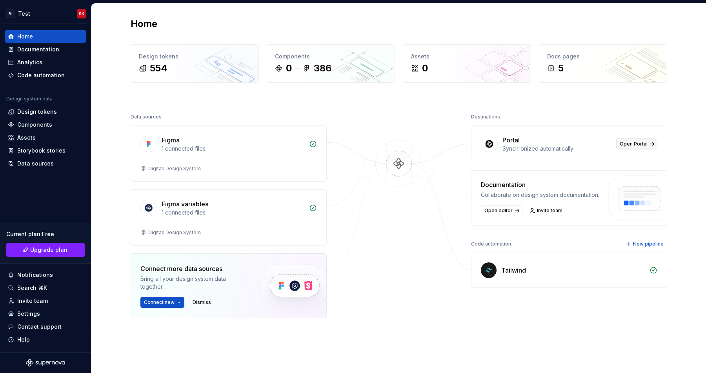
click at [638, 144] on span "Open Portal" at bounding box center [634, 144] width 28 height 6
click at [286, 288] on img at bounding box center [294, 286] width 96 height 64
click at [191, 213] on div "1 connected files" at bounding box center [233, 213] width 143 height 8
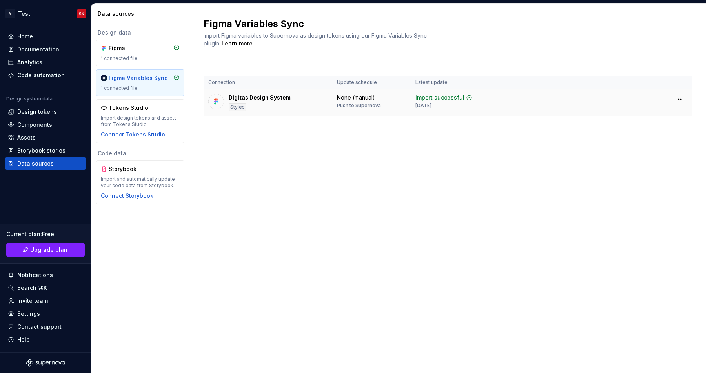
click at [238, 107] on div "Styles" at bounding box center [238, 107] width 18 height 8
click at [135, 44] on div "Figma" at bounding box center [128, 48] width 38 height 8
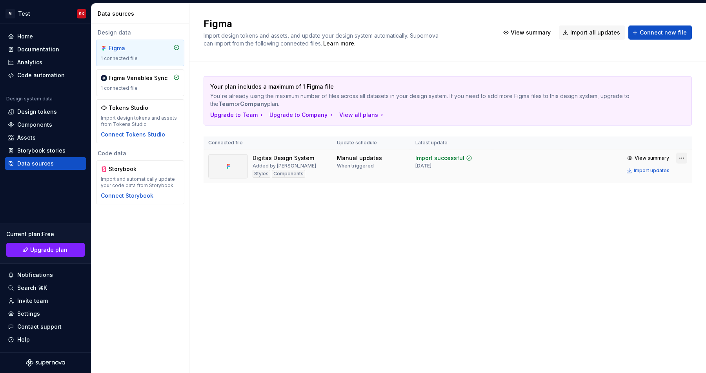
click at [680, 158] on html "M Test SK Home Documentation Analytics Code automation Design system data Desig…" at bounding box center [353, 186] width 706 height 373
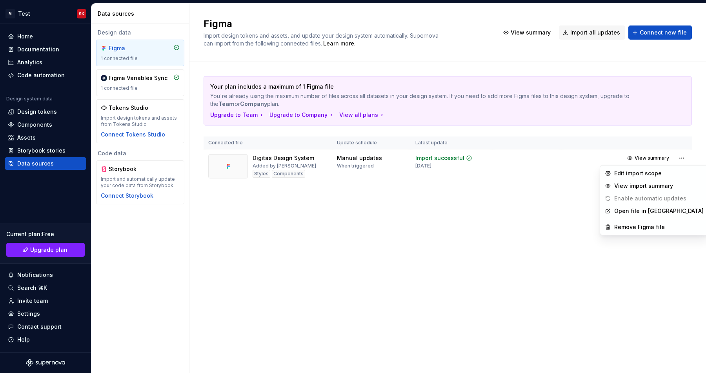
click at [618, 208] on link "Open file in [GEOGRAPHIC_DATA]" at bounding box center [659, 211] width 89 height 8
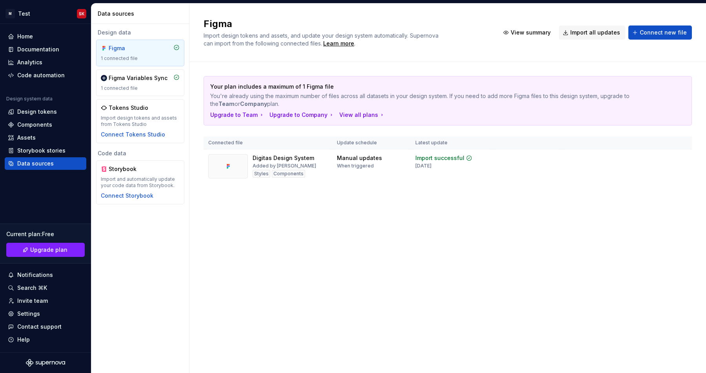
click at [263, 257] on div "Figma Import design tokens and assets, and update your design system automatica…" at bounding box center [448, 189] width 517 height 370
click at [42, 70] on div "Code automation" at bounding box center [46, 75] width 82 height 13
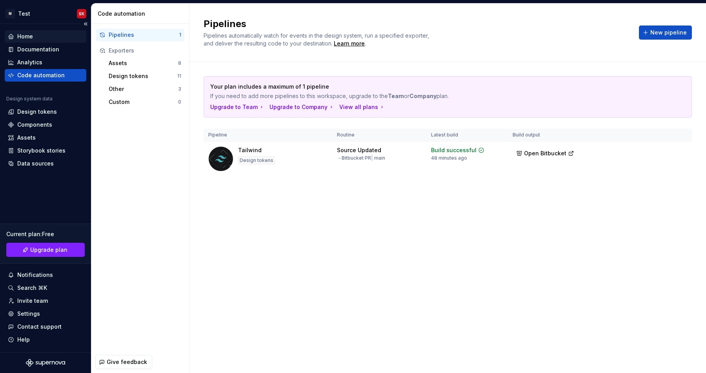
click at [40, 36] on div "Home" at bounding box center [45, 37] width 75 height 8
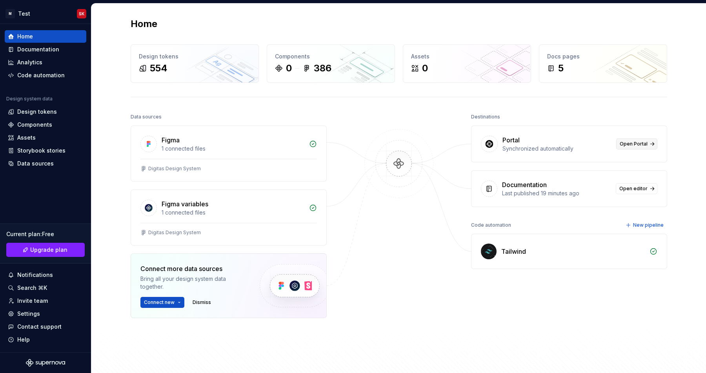
click at [641, 145] on span "Open Portal" at bounding box center [634, 144] width 28 height 6
